Goal: Transaction & Acquisition: Purchase product/service

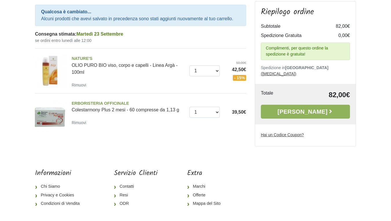
scroll to position [69, 0]
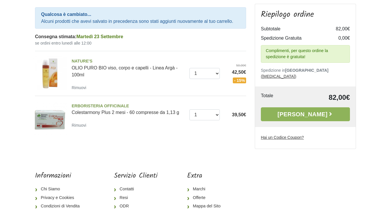
click at [293, 135] on u "Hai un Codice Coupon?" at bounding box center [282, 137] width 43 height 5
click at [0, 0] on input "Hai un Codice Coupon?" at bounding box center [0, 0] width 0 height 0
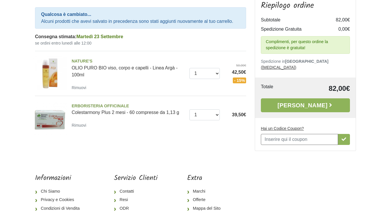
scroll to position [0, 0]
type input "PROMO10"
click at [343, 137] on icon "button" at bounding box center [343, 139] width 5 height 5
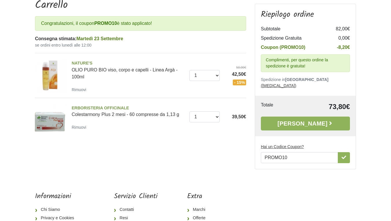
scroll to position [64, 0]
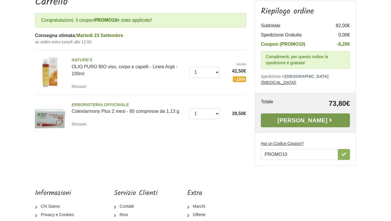
click at [316, 113] on link "[PERSON_NAME]" at bounding box center [305, 120] width 89 height 14
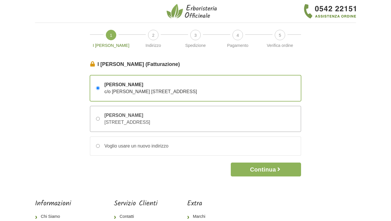
click at [97, 118] on input "ALFONSO ANDRETTA Via Piave 6 – 35013 CITTADELLA, Padova, Italia" at bounding box center [98, 119] width 4 height 4
radio input "true"
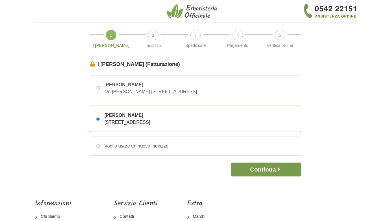
click at [270, 169] on button "Continua" at bounding box center [266, 169] width 70 height 14
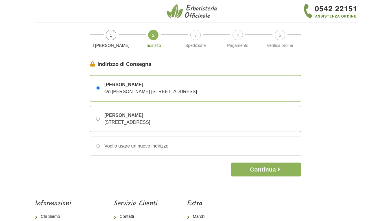
click at [98, 119] on input "ALFONSO ANDRETTA Via Piave 6 – 35013 CITTADELLA, Padova, Italia" at bounding box center [98, 119] width 4 height 4
radio input "true"
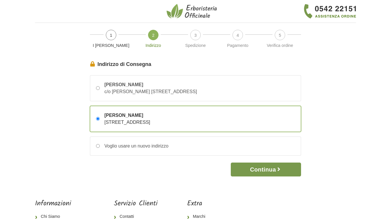
click at [256, 170] on button "Continua" at bounding box center [266, 169] width 70 height 14
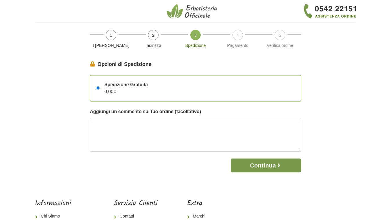
click at [261, 164] on button "Continua" at bounding box center [266, 165] width 70 height 14
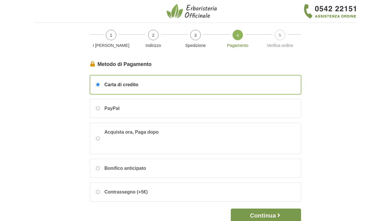
click at [270, 212] on button "Continua" at bounding box center [266, 215] width 70 height 14
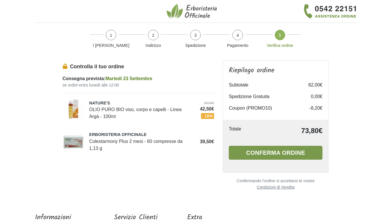
click at [288, 151] on button "Conferma ordine" at bounding box center [276, 153] width 94 height 14
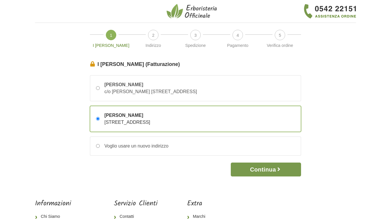
click at [275, 166] on button "Continua" at bounding box center [266, 169] width 70 height 14
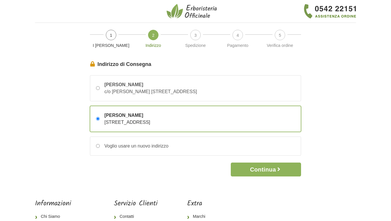
click at [275, 166] on button "Continua" at bounding box center [266, 169] width 70 height 14
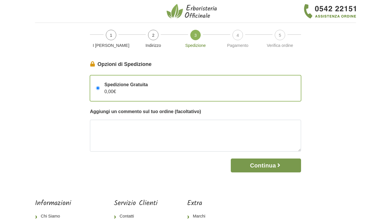
click at [275, 166] on button "Continua" at bounding box center [266, 165] width 70 height 14
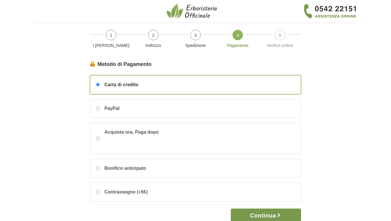
click at [261, 213] on button "Continua" at bounding box center [266, 215] width 70 height 14
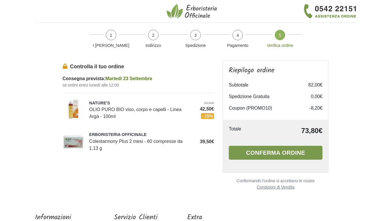
click at [291, 148] on button "Conferma ordine" at bounding box center [276, 153] width 94 height 14
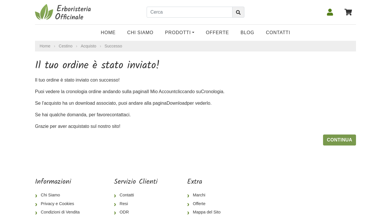
click at [339, 138] on link "Continua" at bounding box center [339, 139] width 33 height 11
